Goal: Task Accomplishment & Management: Use online tool/utility

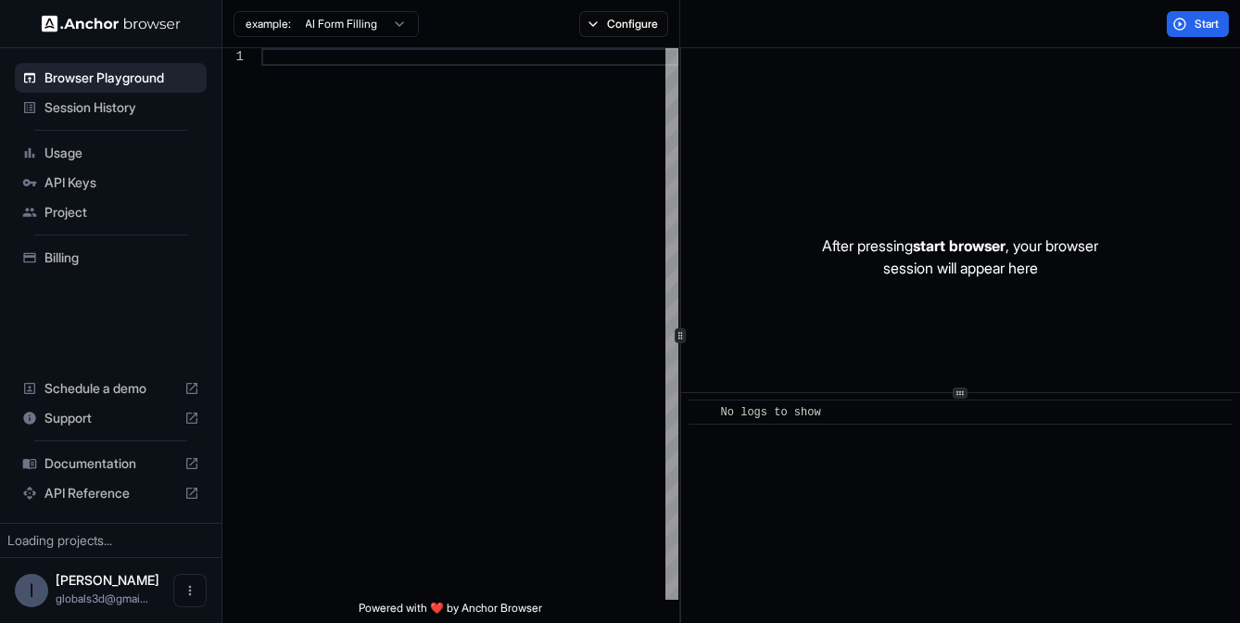
type textarea "**********"
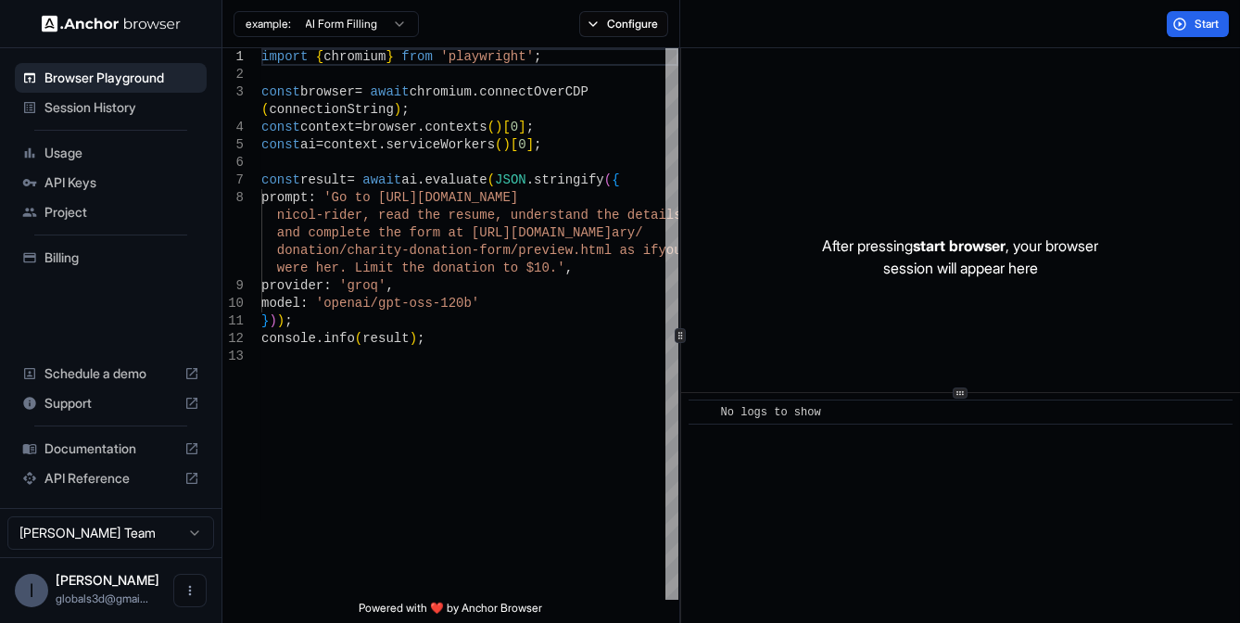
click at [91, 175] on span "API Keys" at bounding box center [121, 182] width 155 height 19
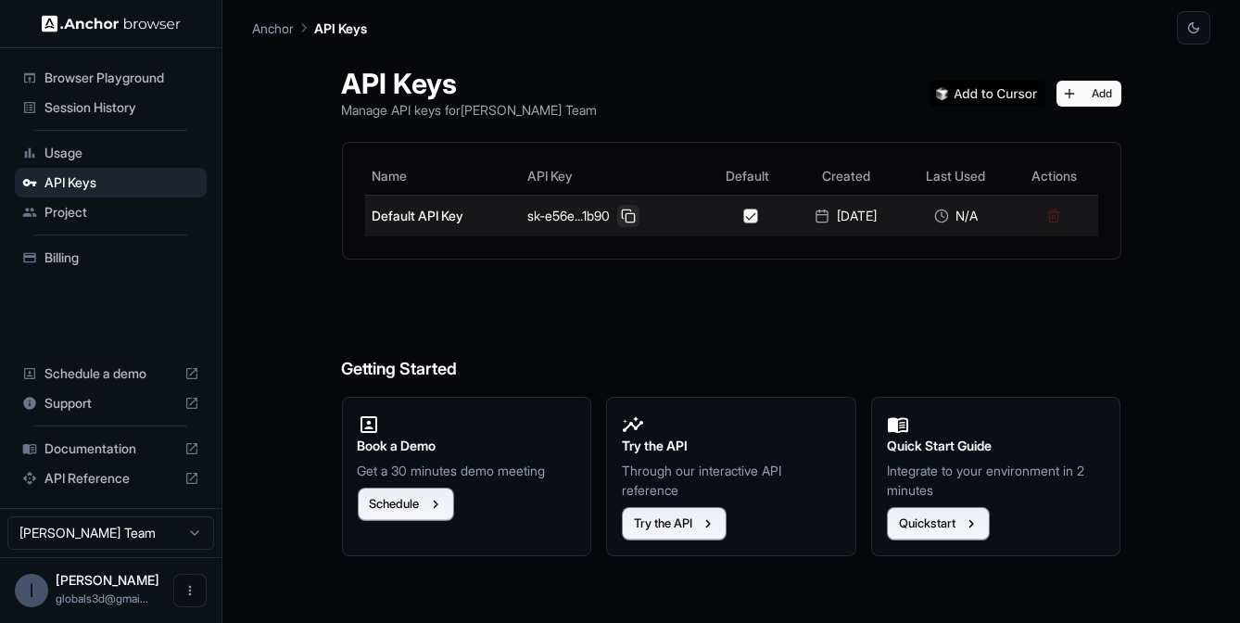
click at [617, 218] on button at bounding box center [628, 216] width 22 height 22
